Goal: Navigation & Orientation: Find specific page/section

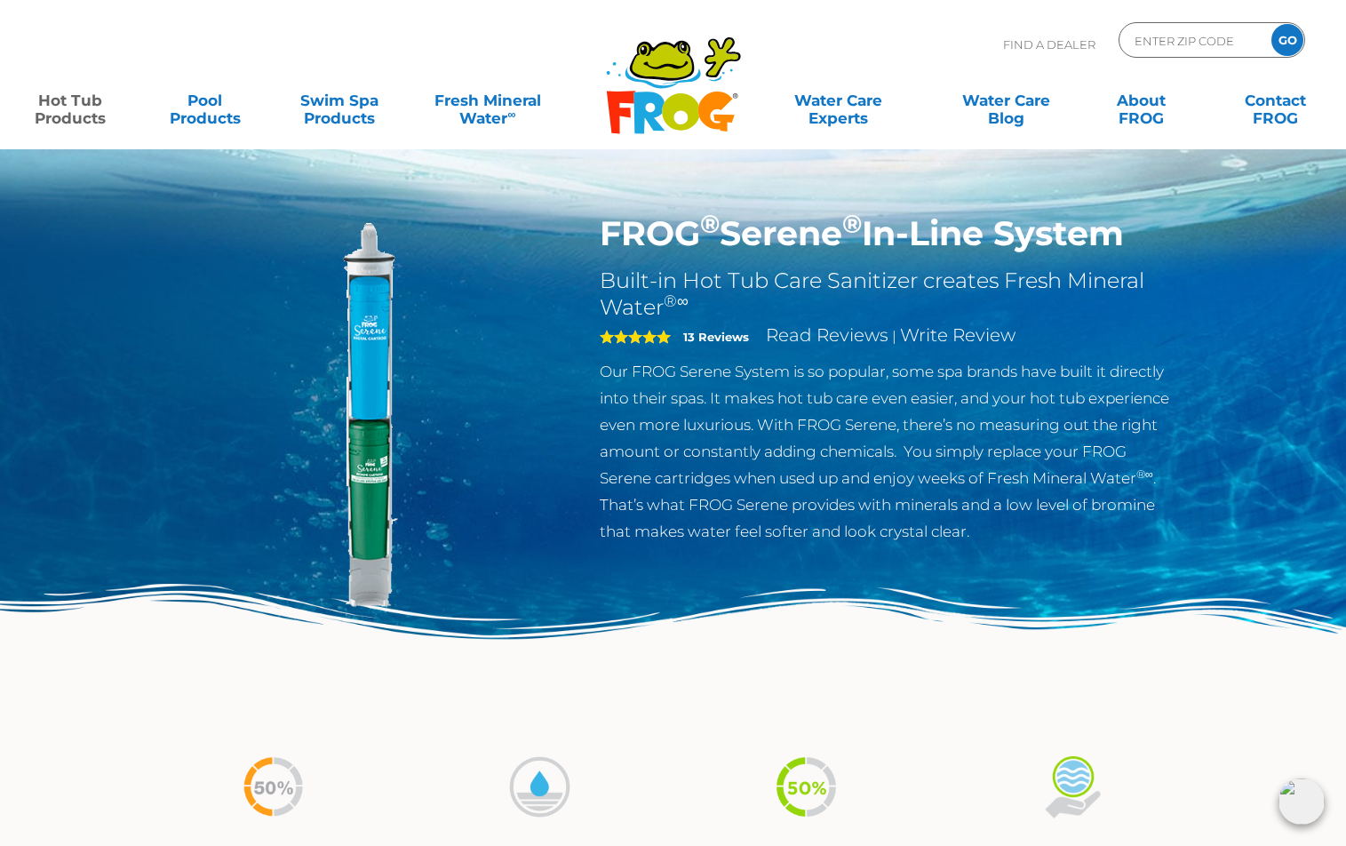
click at [649, 675] on img at bounding box center [673, 657] width 1346 height 147
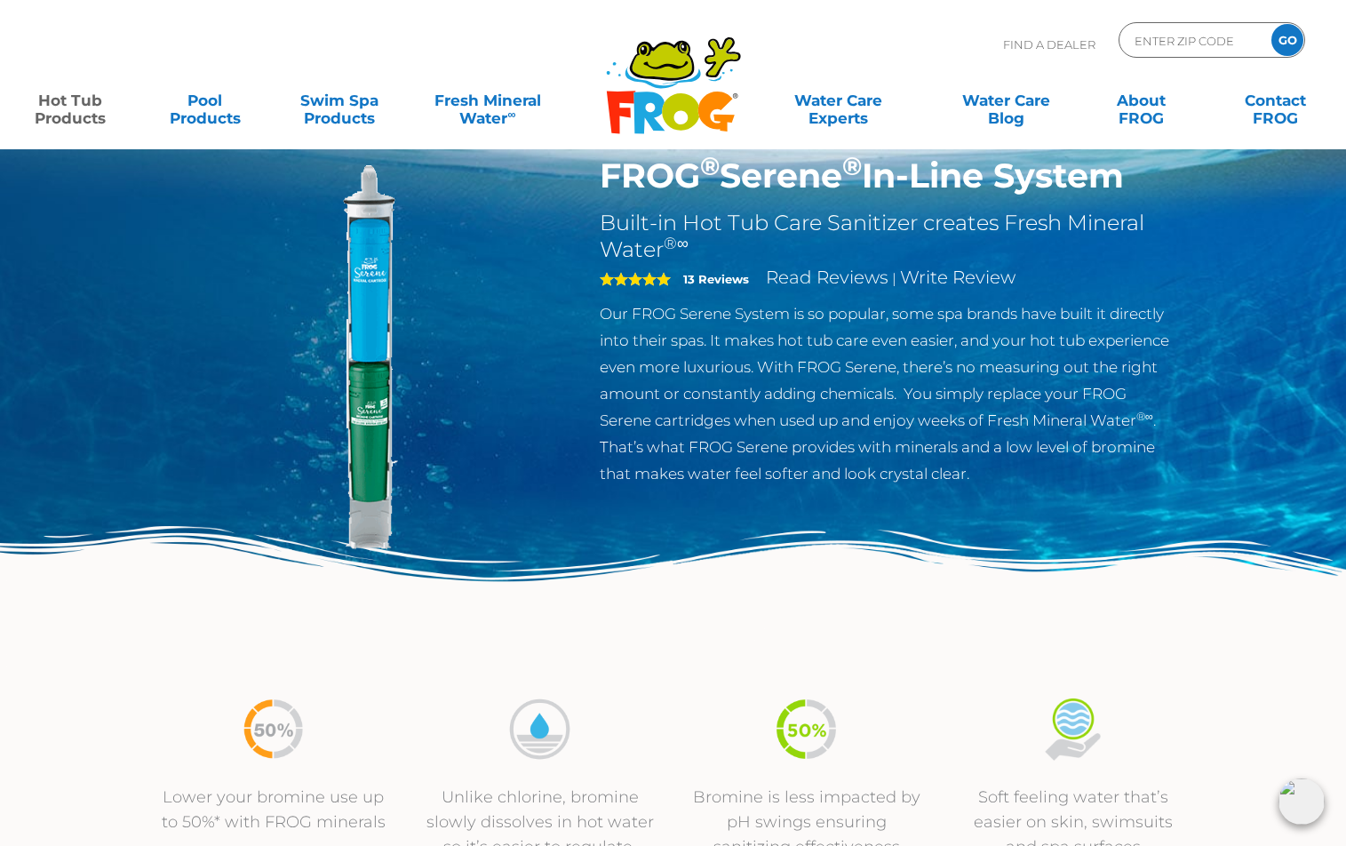
scroll to position [89, 0]
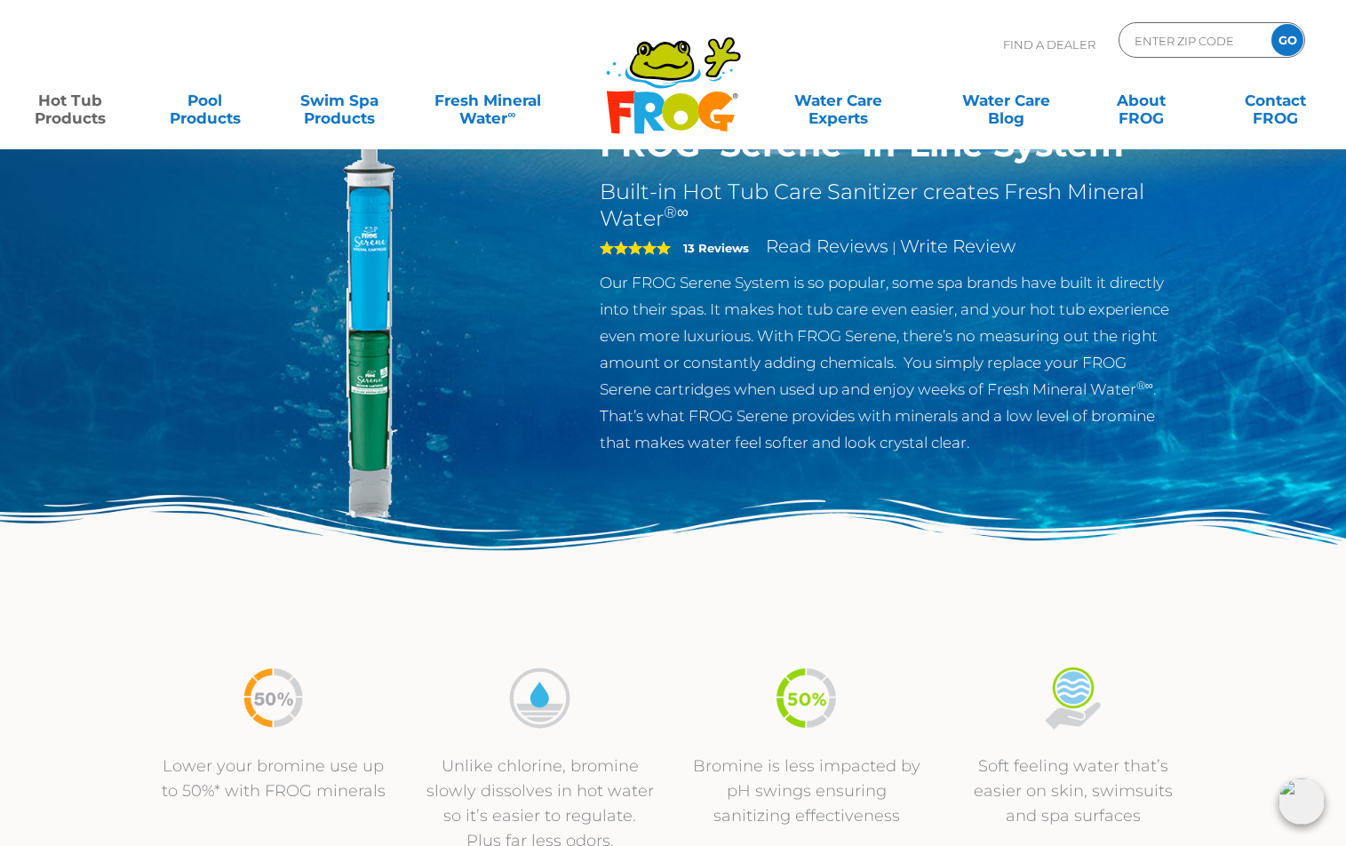
click at [633, 568] on img at bounding box center [673, 568] width 1346 height 147
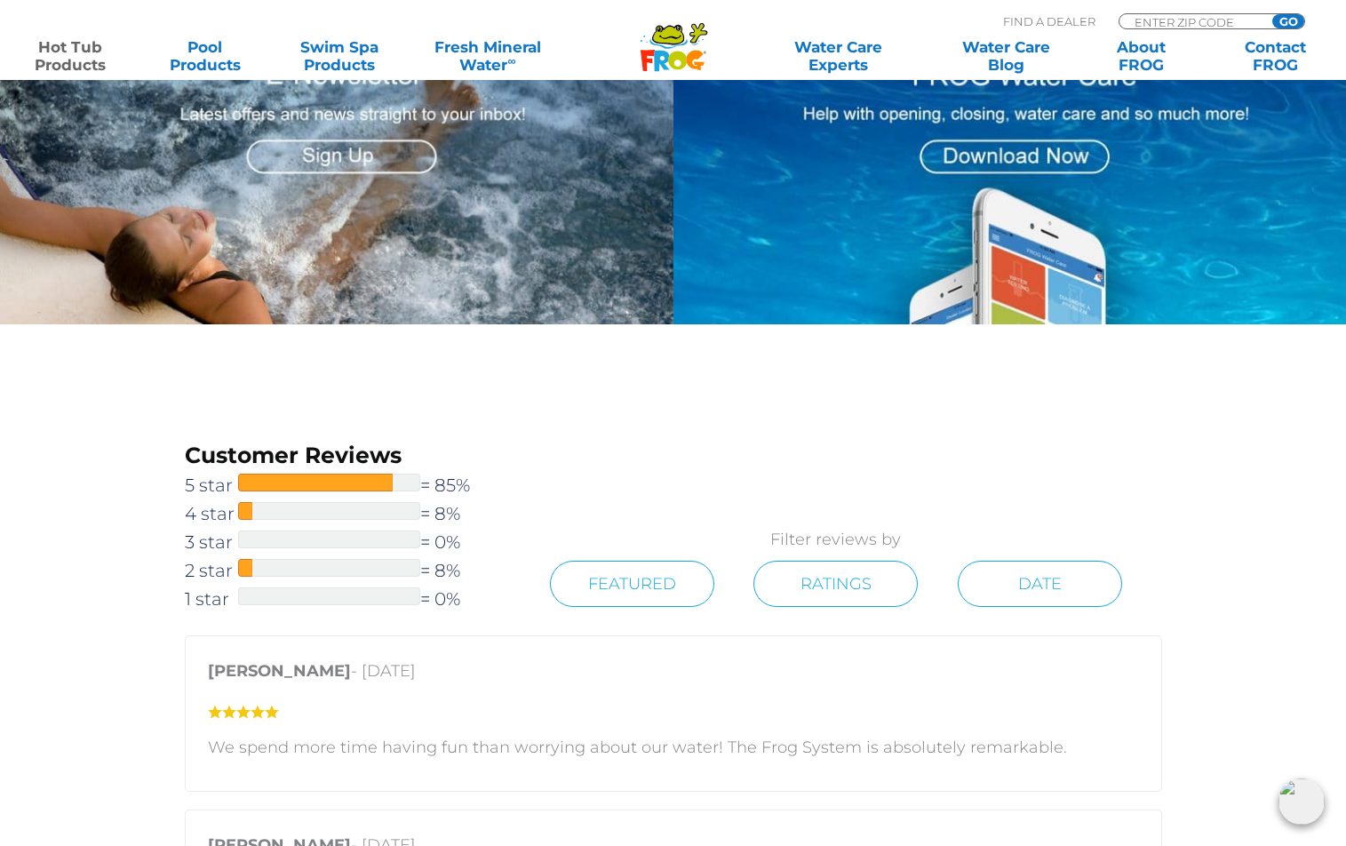
scroll to position [1510, 0]
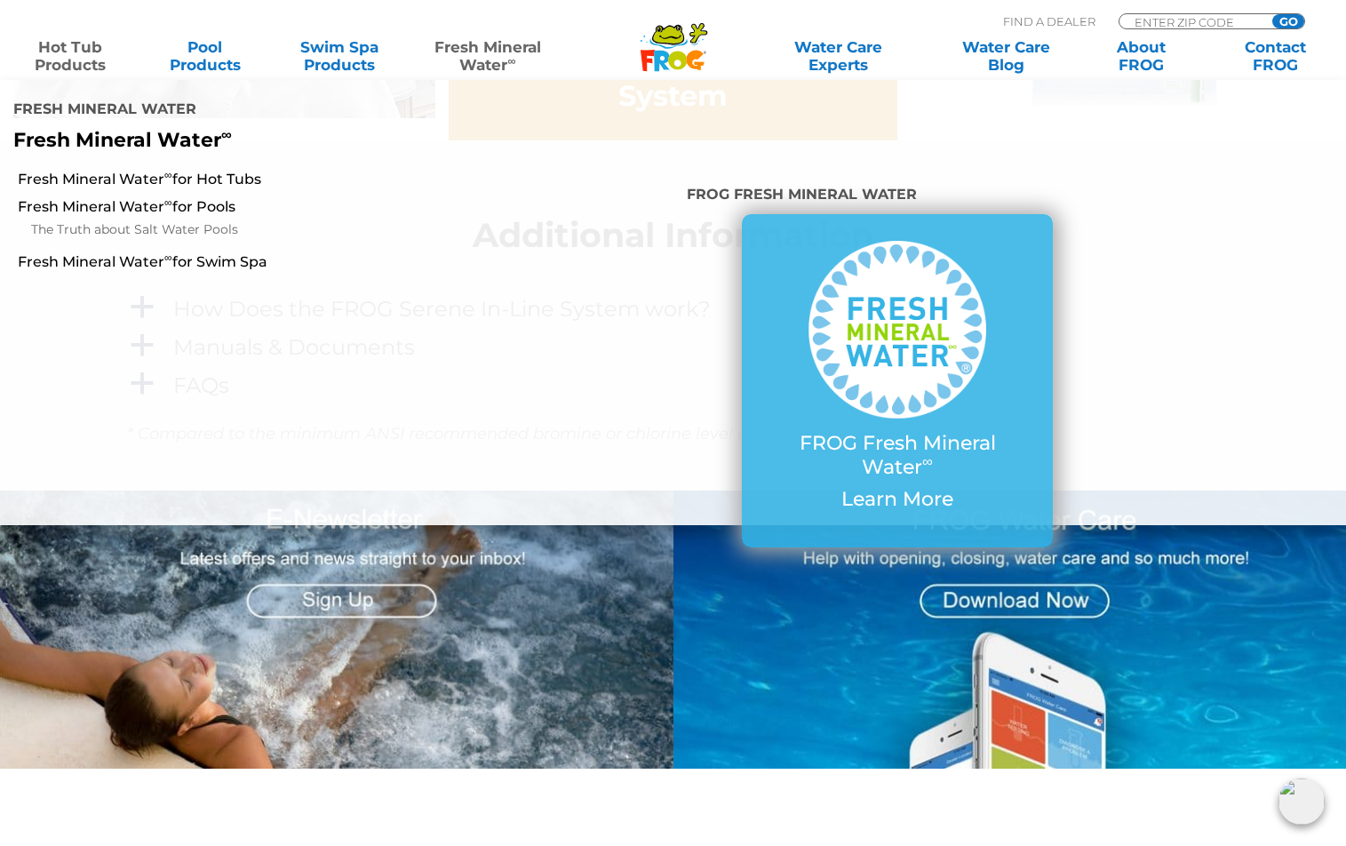
click at [486, 55] on link "Fresh Mineral Water ∞" at bounding box center [487, 56] width 131 height 36
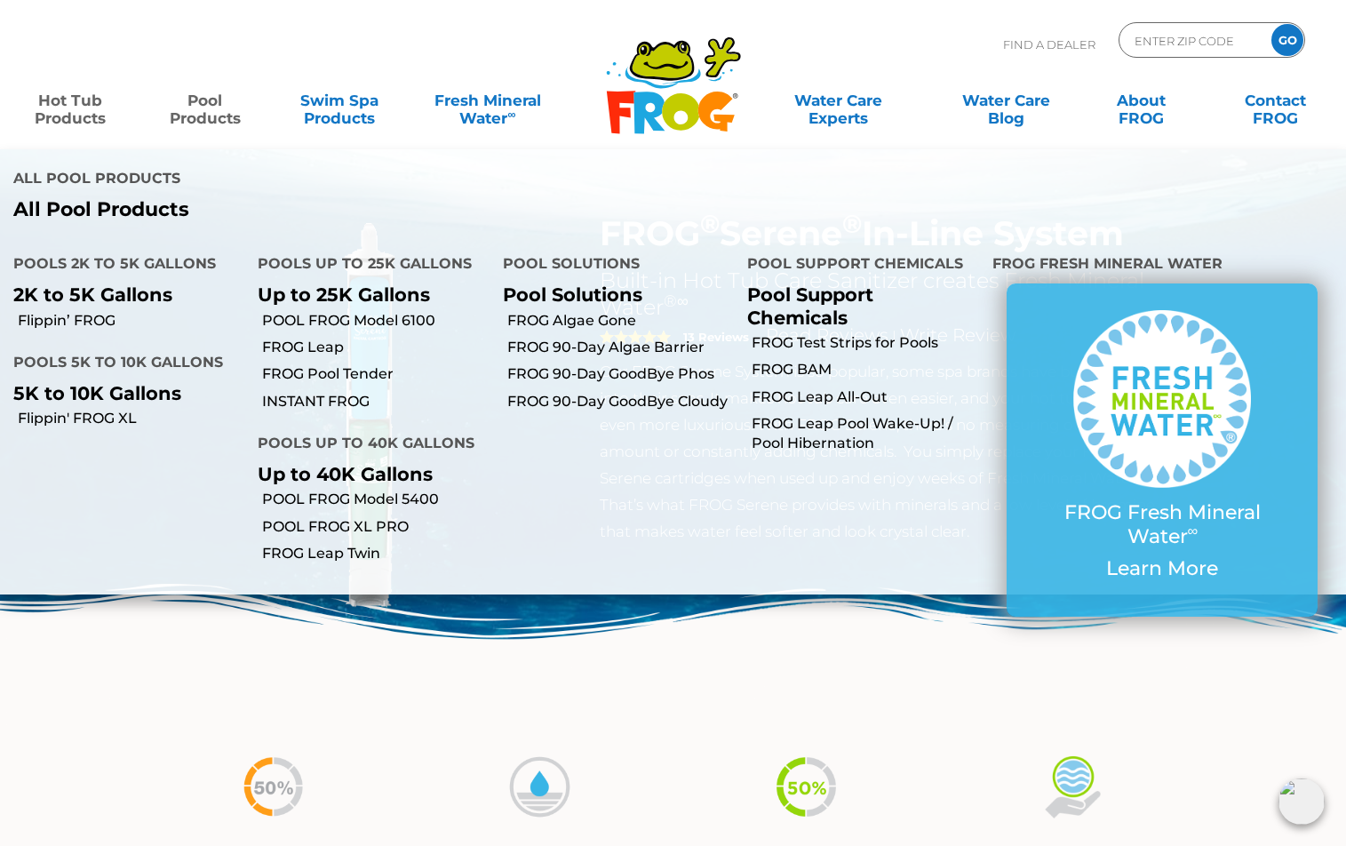
click at [216, 107] on link "Pool Products" at bounding box center [205, 101] width 105 height 36
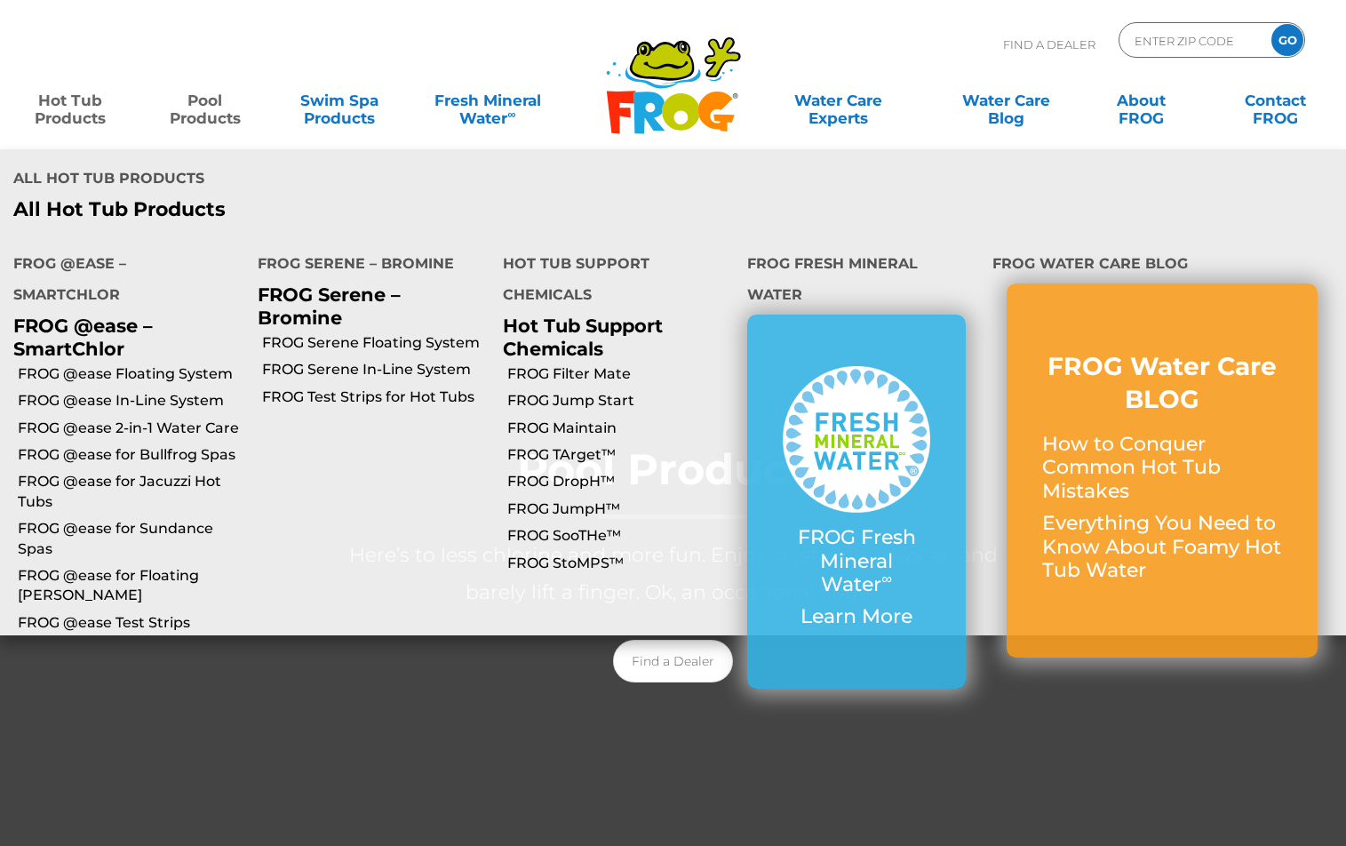
click at [58, 110] on link "Hot Tub Products" at bounding box center [70, 101] width 105 height 36
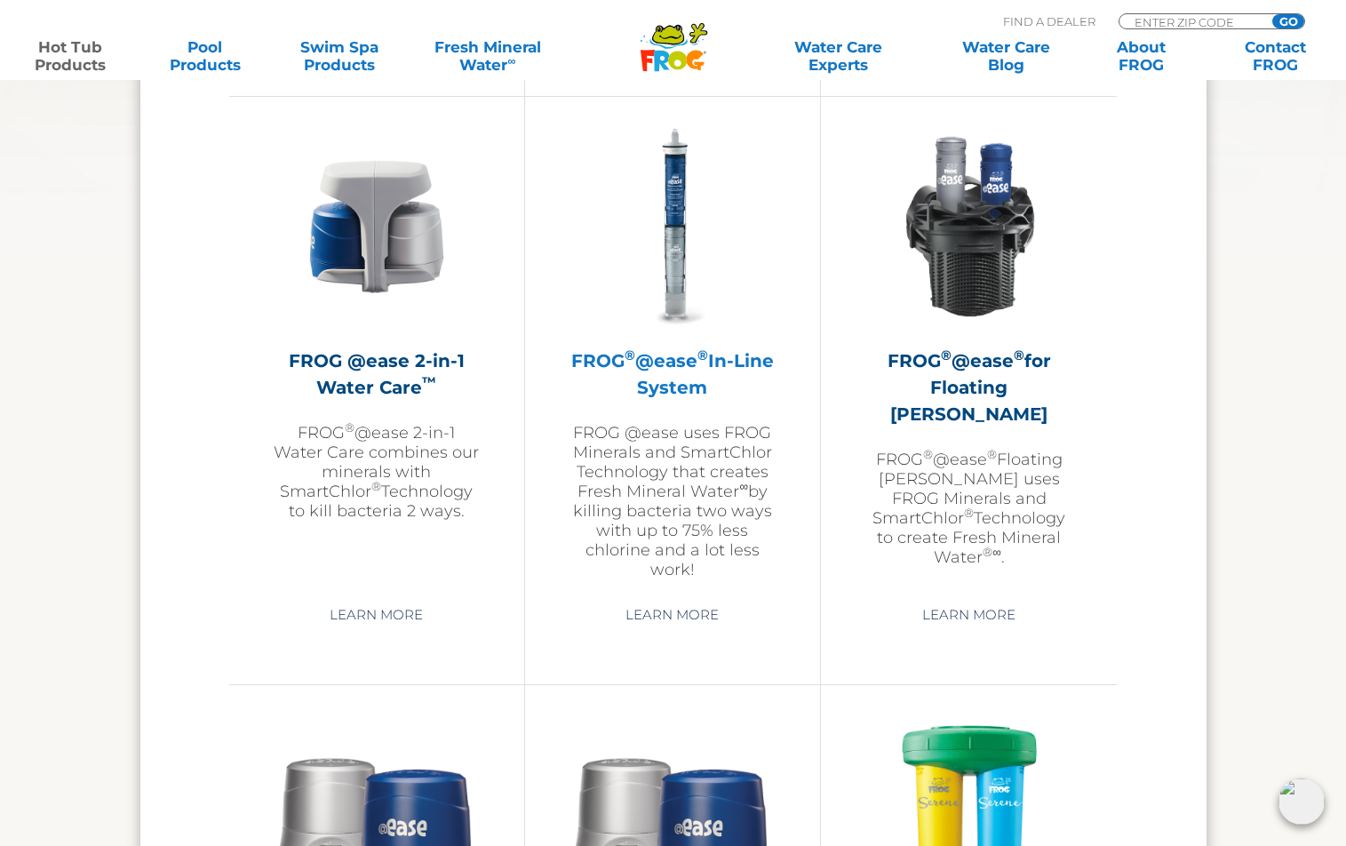
scroll to position [2576, 0]
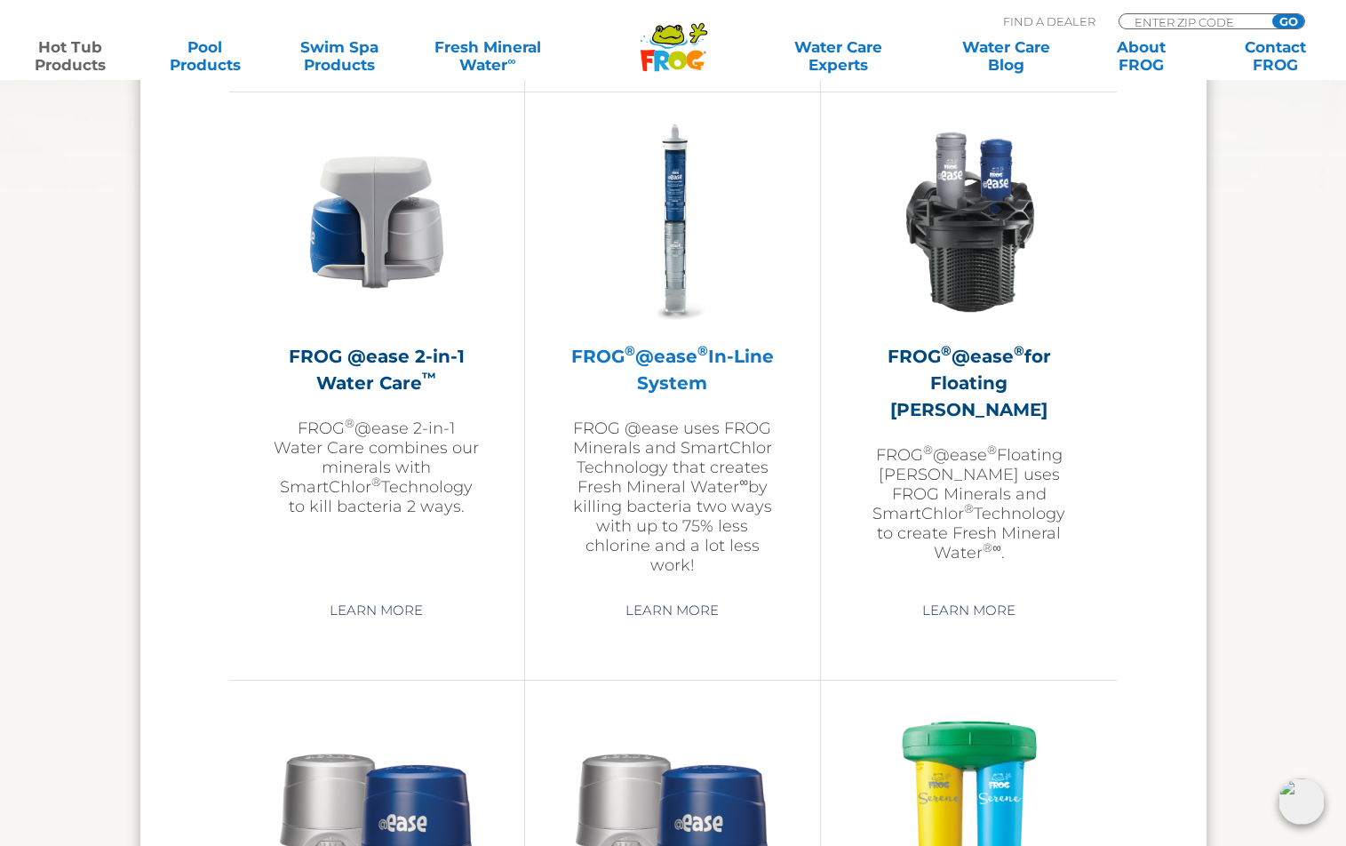
click at [679, 305] on img at bounding box center [672, 222] width 206 height 206
